Goal: Information Seeking & Learning: Learn about a topic

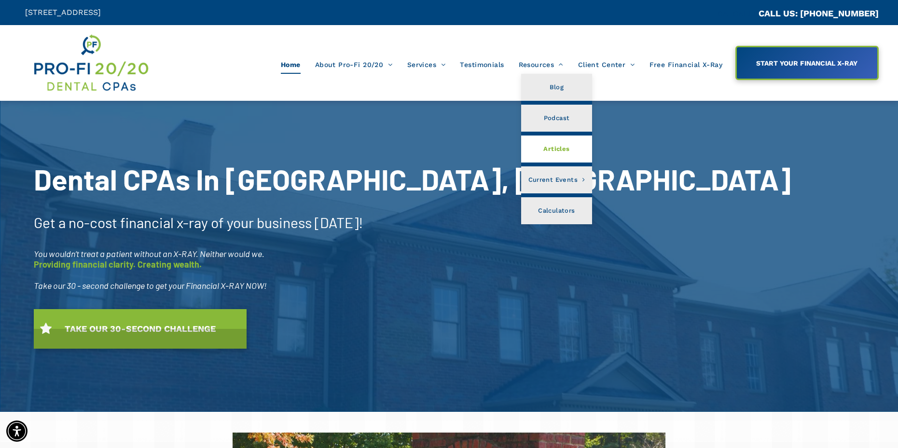
click at [554, 147] on span "Articles" at bounding box center [556, 149] width 26 height 13
